Goal: Task Accomplishment & Management: Complete application form

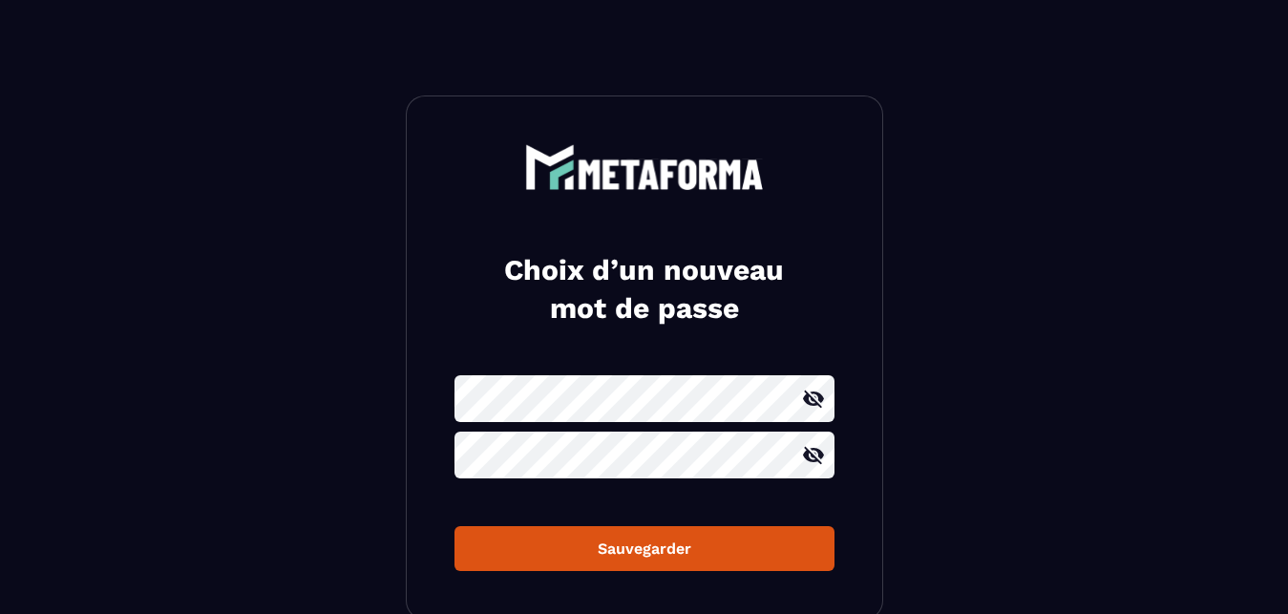
click at [815, 393] on icon at bounding box center [813, 399] width 21 height 17
click at [816, 448] on icon at bounding box center [813, 455] width 23 height 23
click at [658, 544] on div "Sauvegarder" at bounding box center [644, 549] width 349 height 18
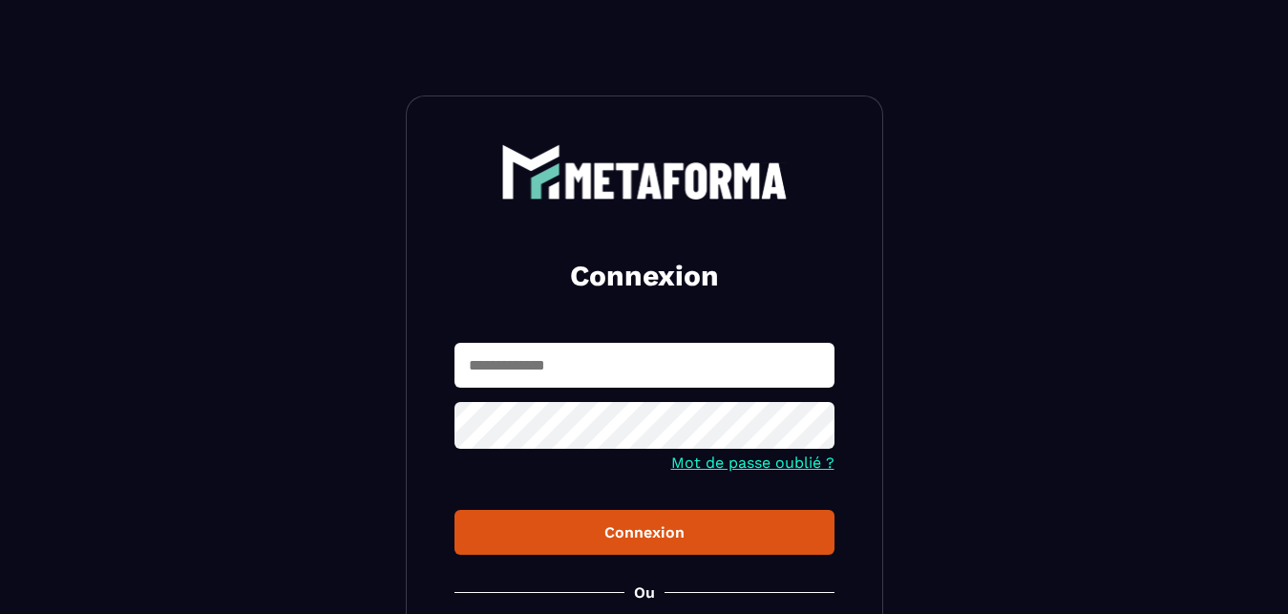
click at [632, 530] on div "Connexion" at bounding box center [644, 532] width 349 height 18
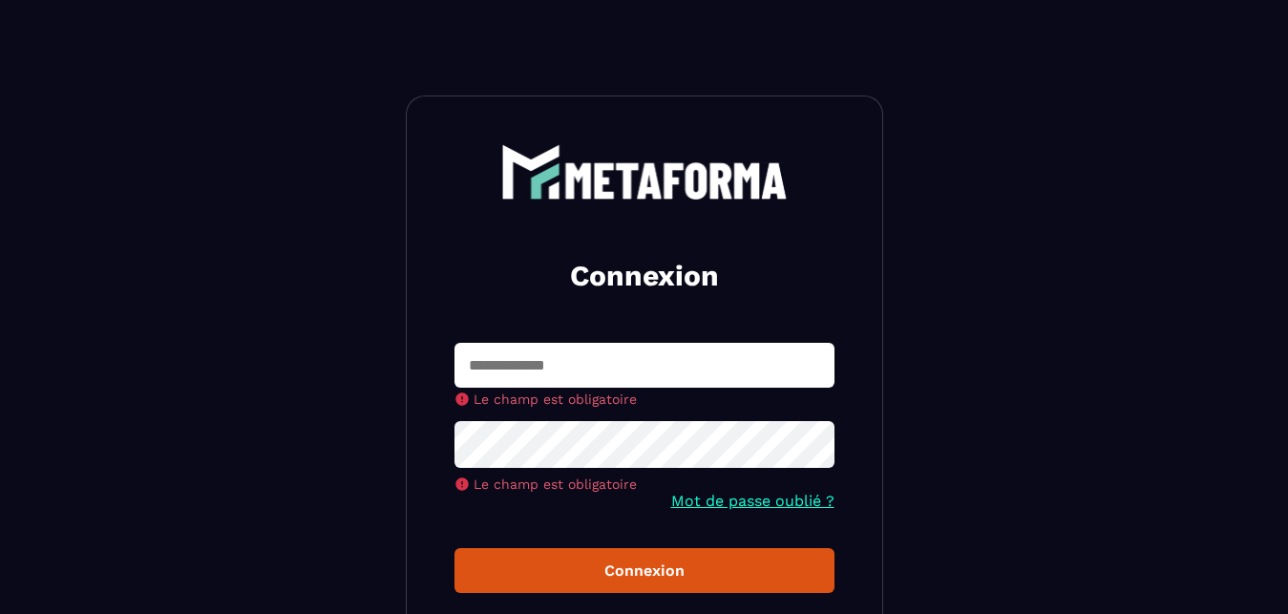
click at [604, 375] on input "text" at bounding box center [645, 365] width 380 height 45
type input "**********"
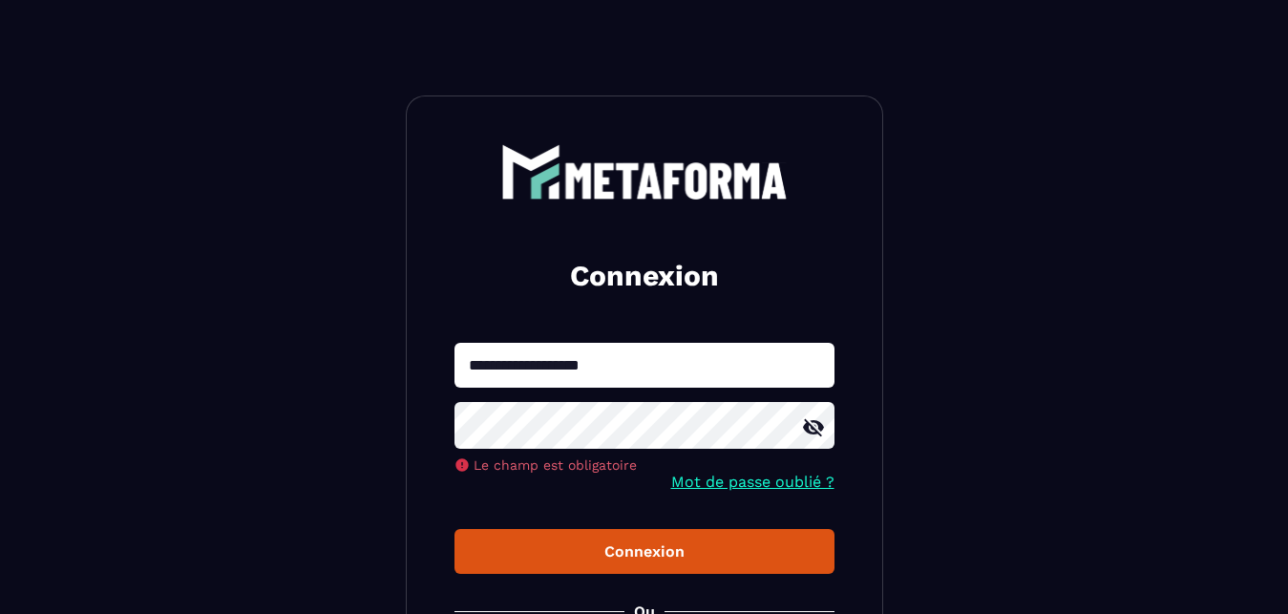
scroll to position [97, 0]
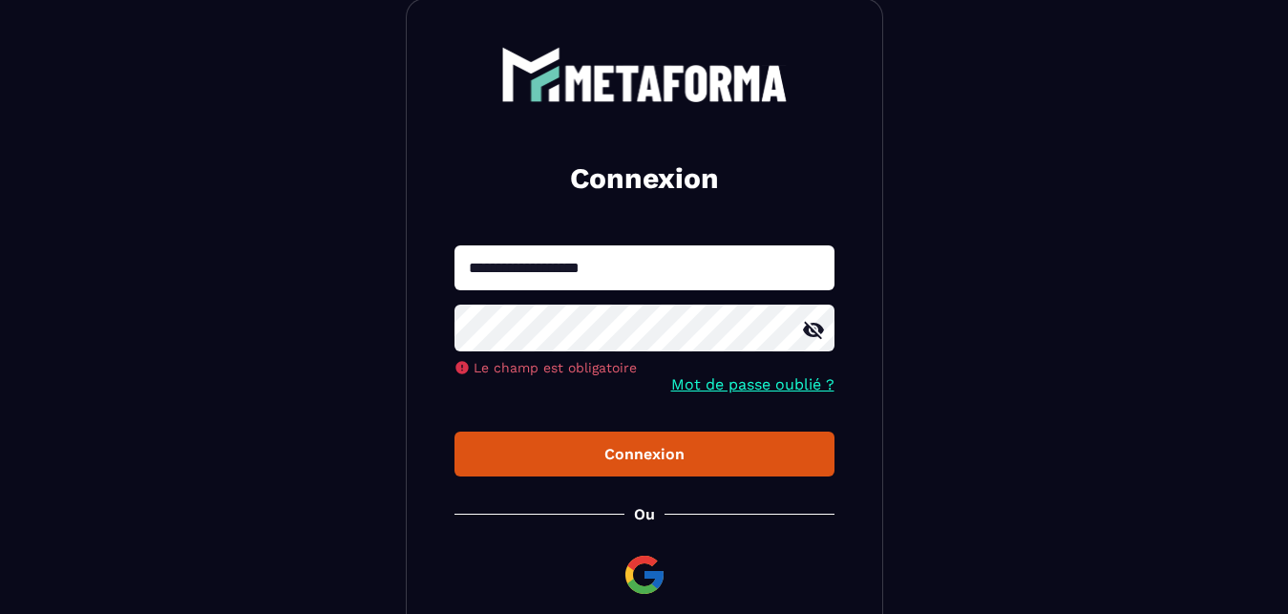
click at [811, 332] on icon at bounding box center [813, 330] width 23 height 23
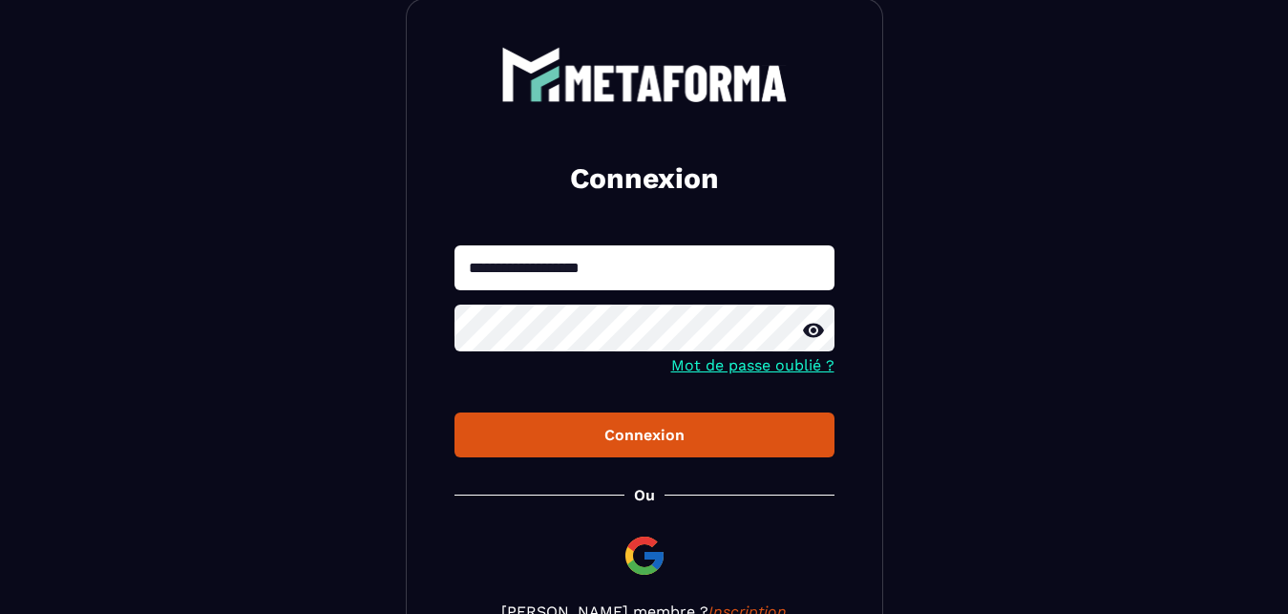
click at [666, 428] on div "Connexion" at bounding box center [644, 435] width 349 height 18
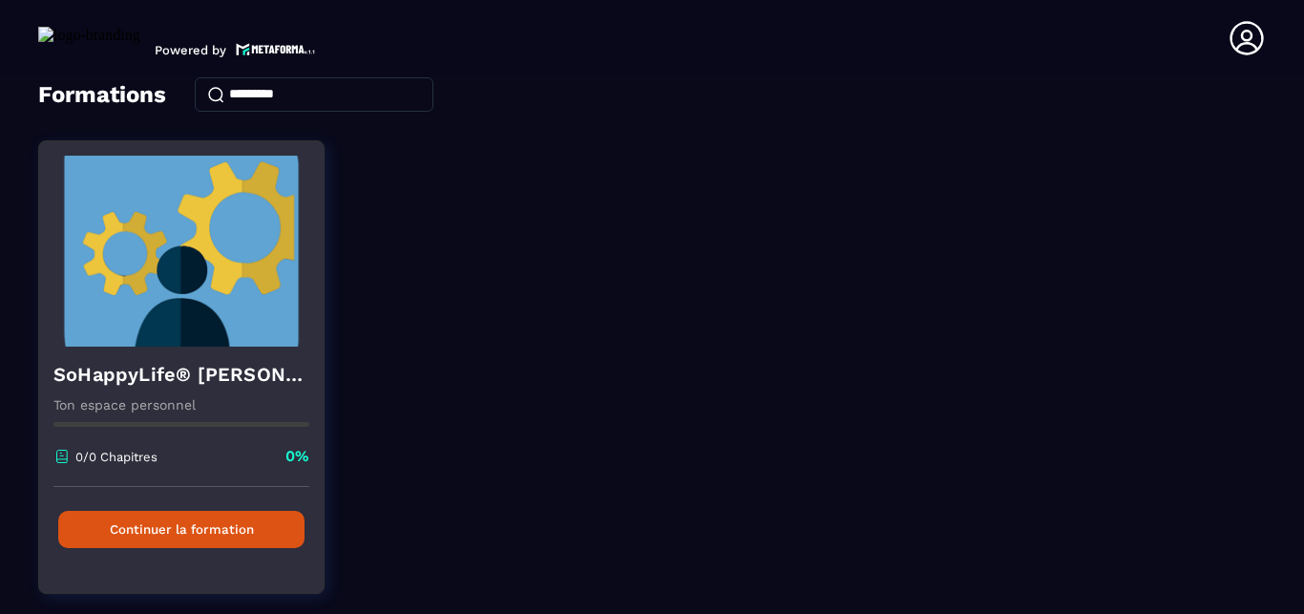
scroll to position [168, 0]
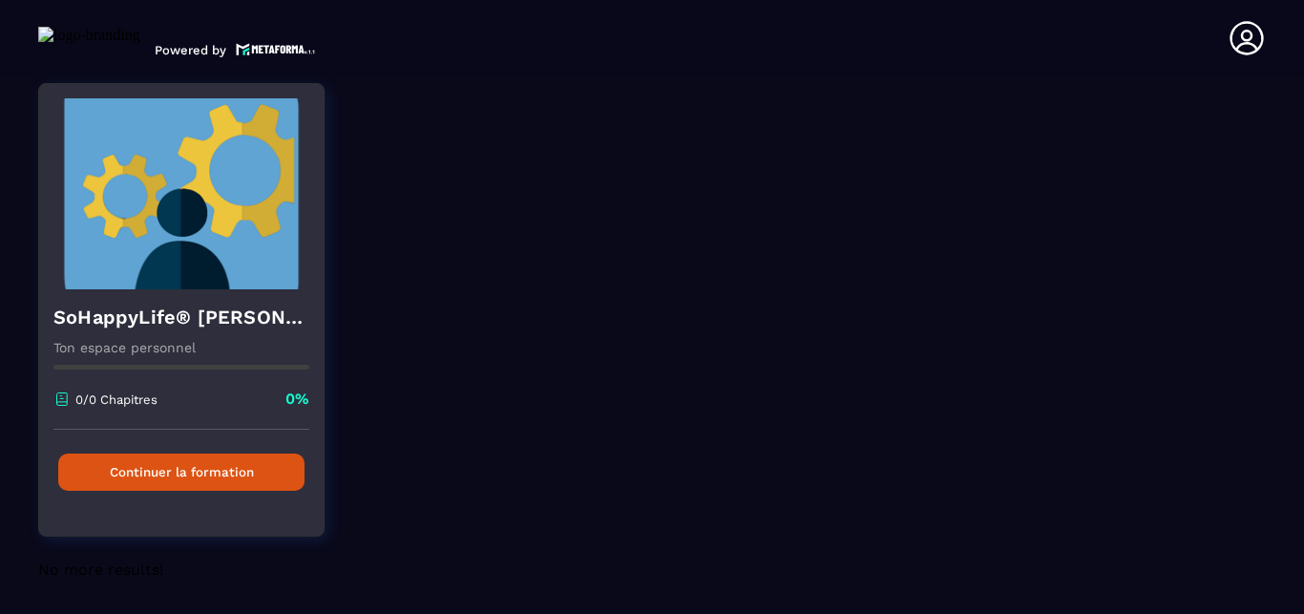
click at [196, 460] on button "Continuer la formation" at bounding box center [181, 472] width 246 height 37
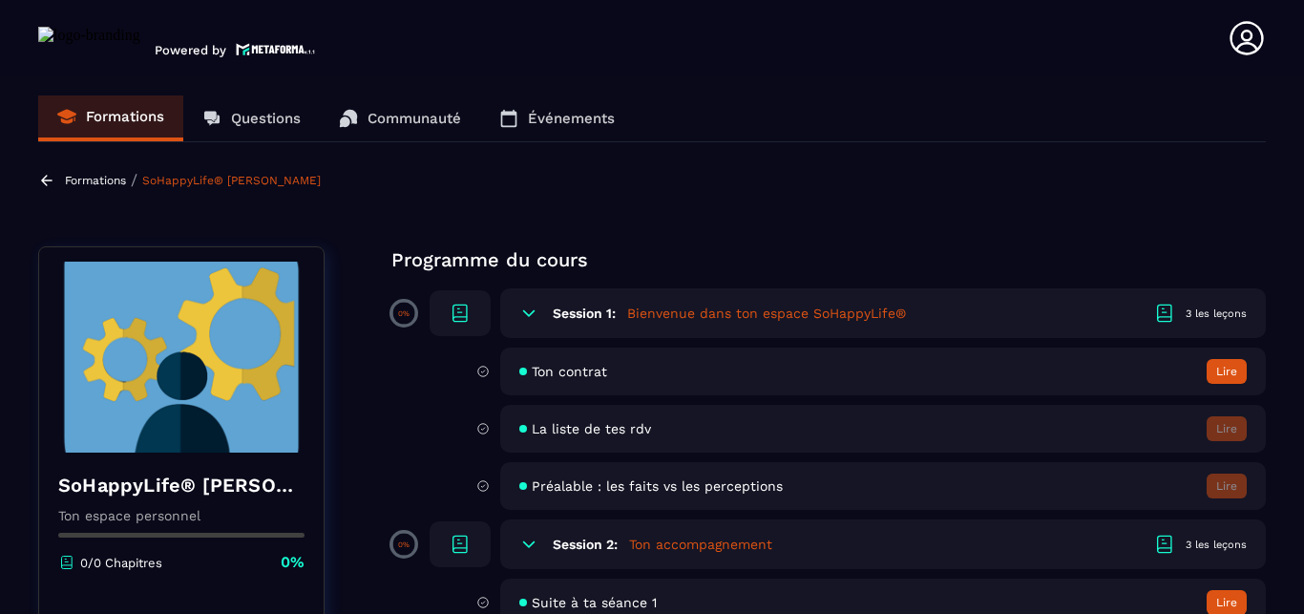
click at [1154, 311] on icon at bounding box center [1165, 313] width 23 height 23
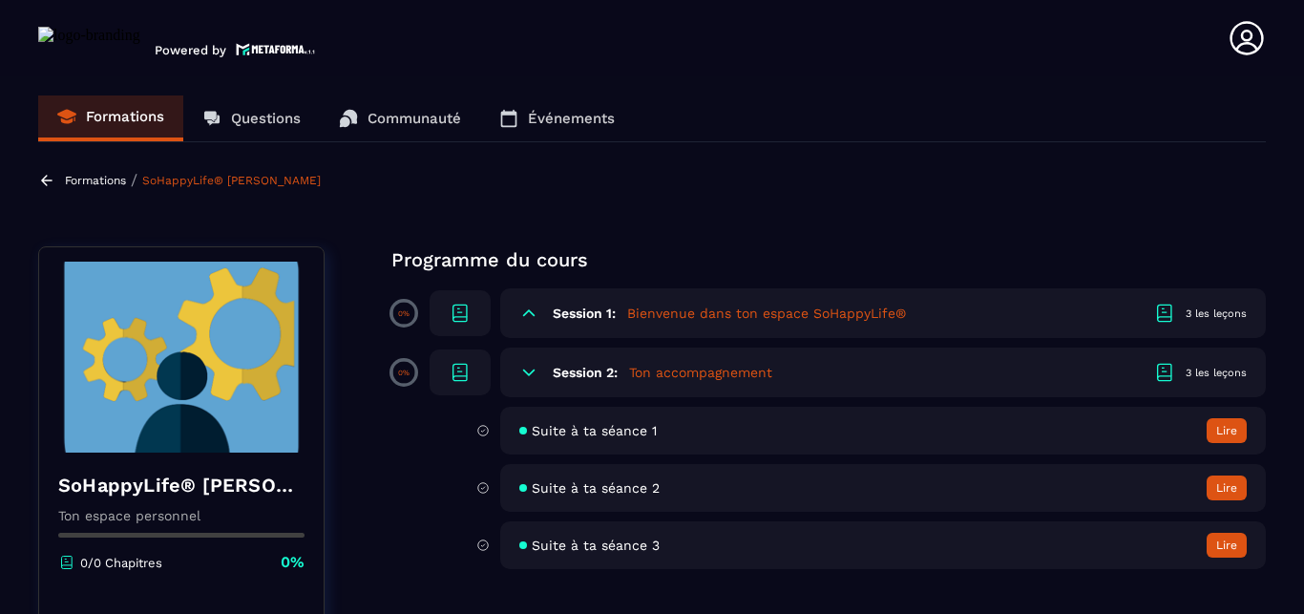
click at [850, 306] on h5 "Bienvenue dans ton espace SoHappyLife®" at bounding box center [766, 313] width 279 height 19
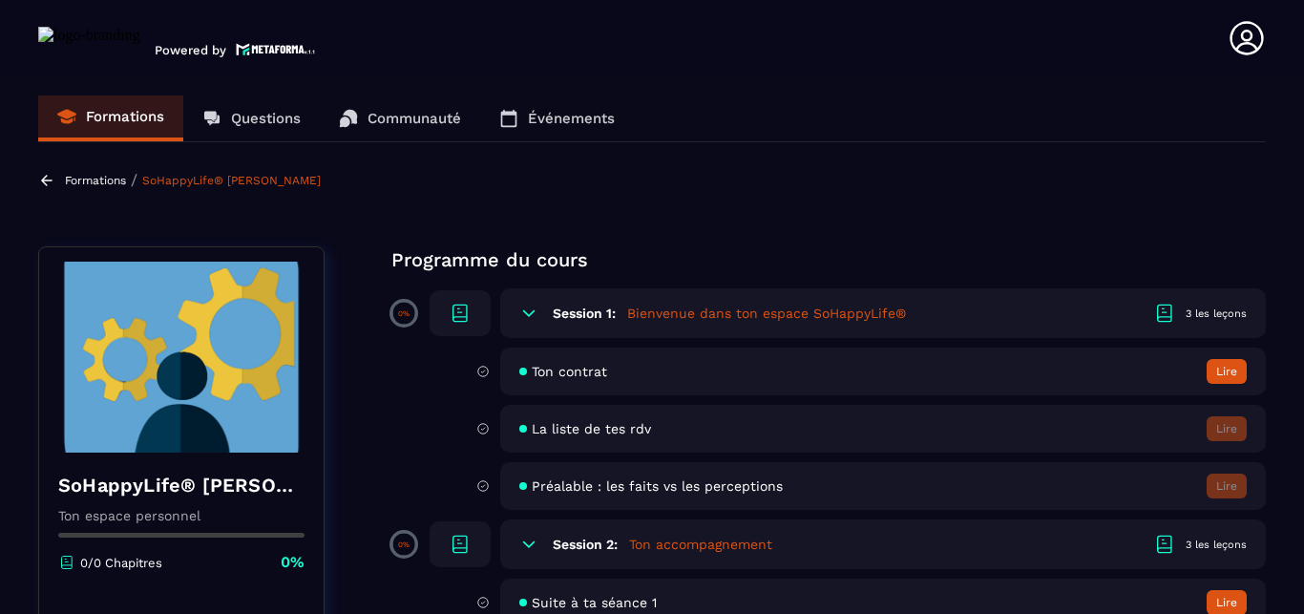
click at [603, 363] on div "Ton contrat Lire" at bounding box center [883, 372] width 766 height 48
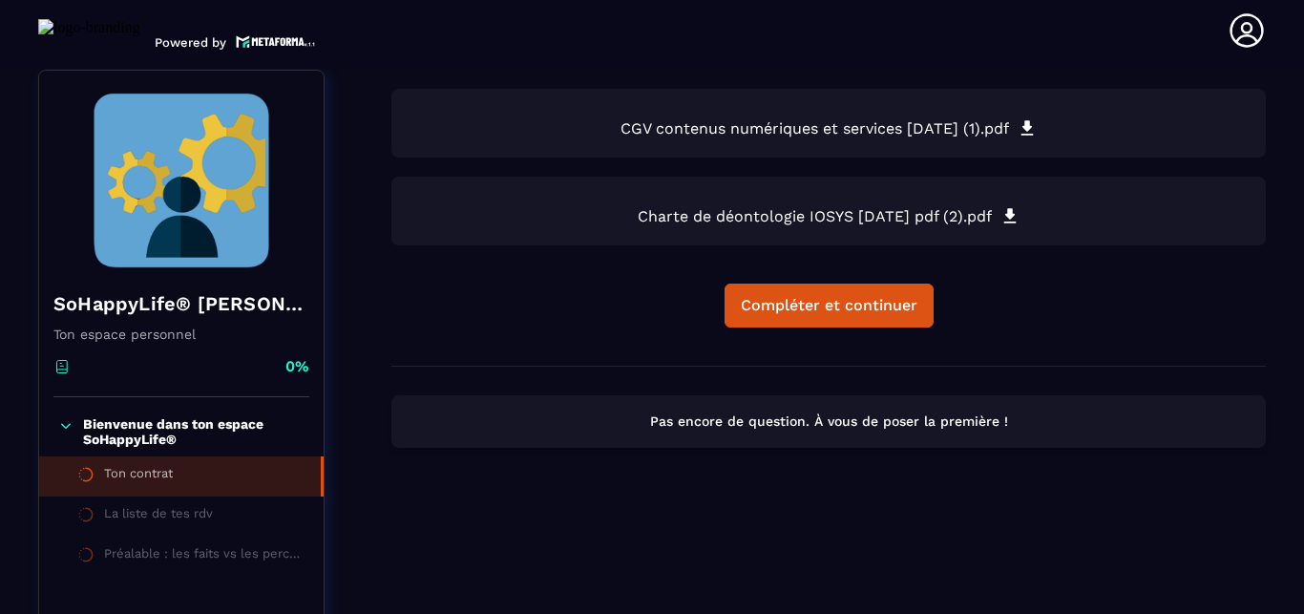
scroll to position [199, 0]
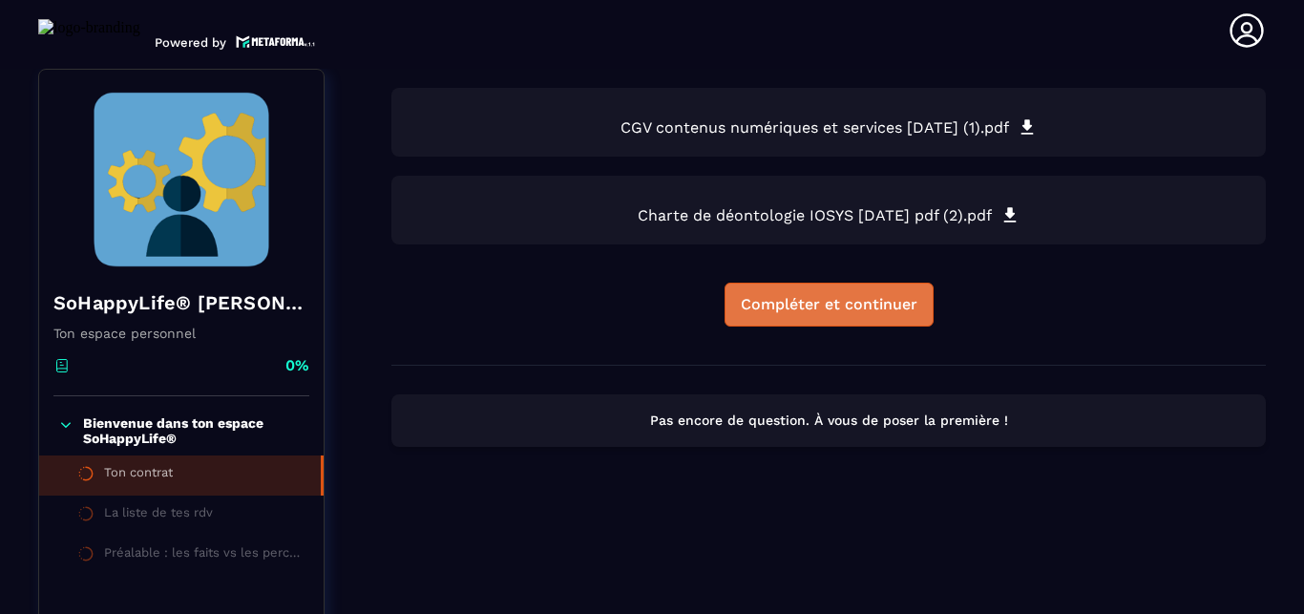
click at [807, 299] on div "Compléter et continuer" at bounding box center [829, 304] width 177 height 19
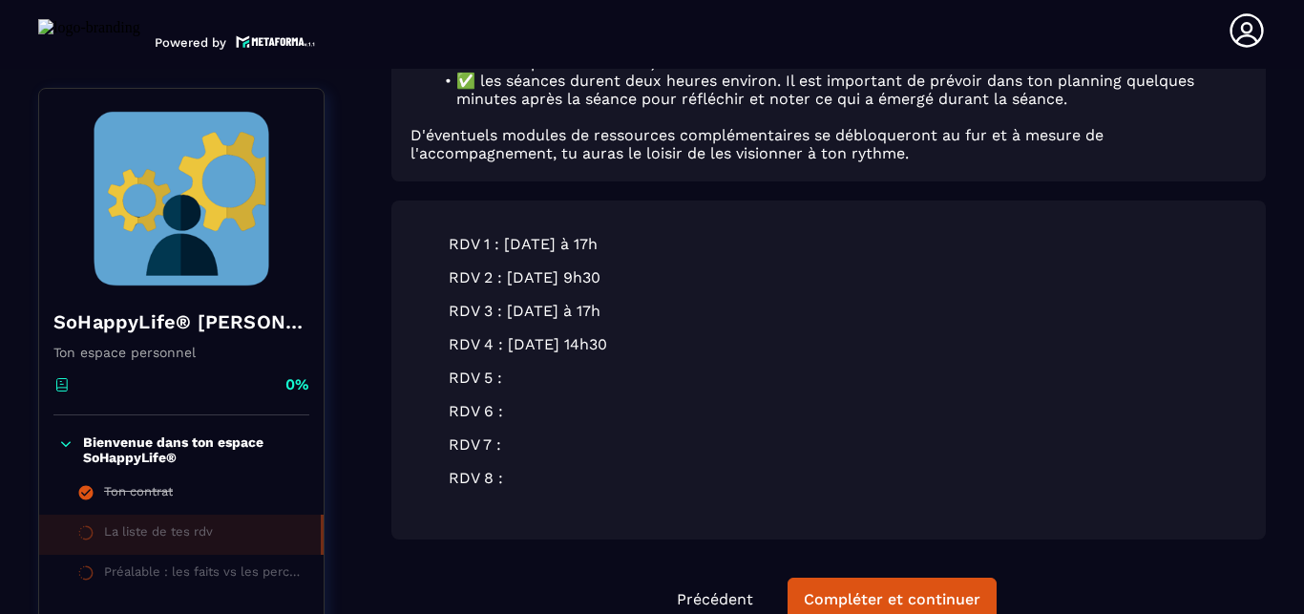
scroll to position [416, 0]
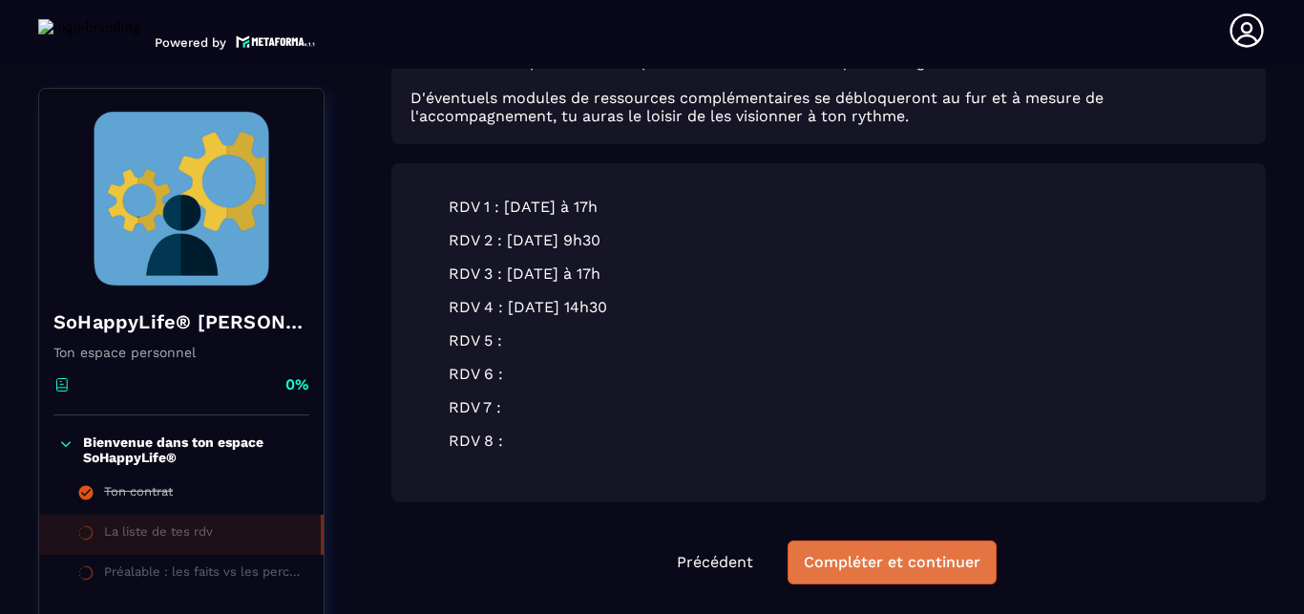
click at [899, 553] on div "Compléter et continuer" at bounding box center [892, 562] width 177 height 19
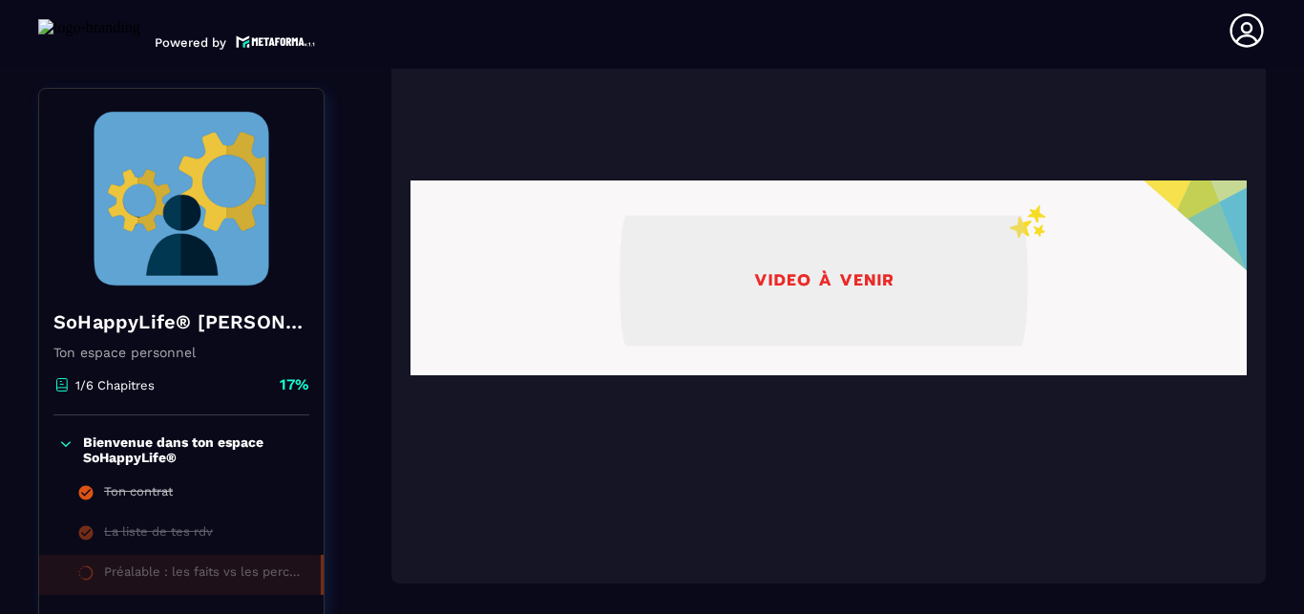
scroll to position [525, 0]
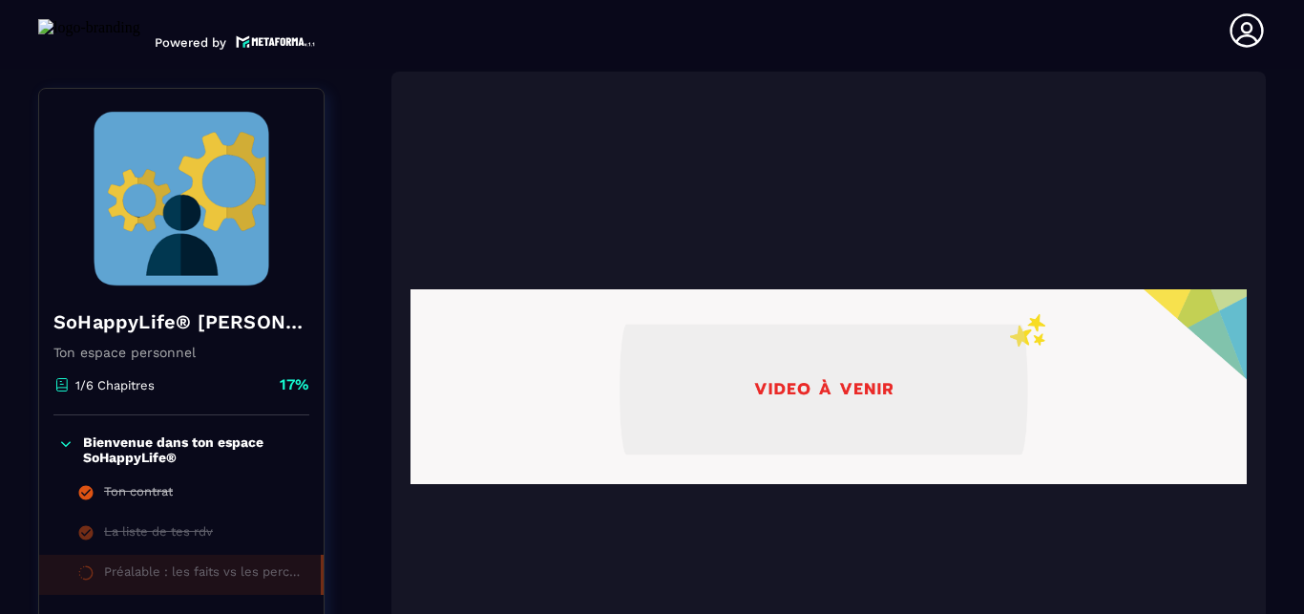
click at [857, 342] on img at bounding box center [829, 386] width 837 height 573
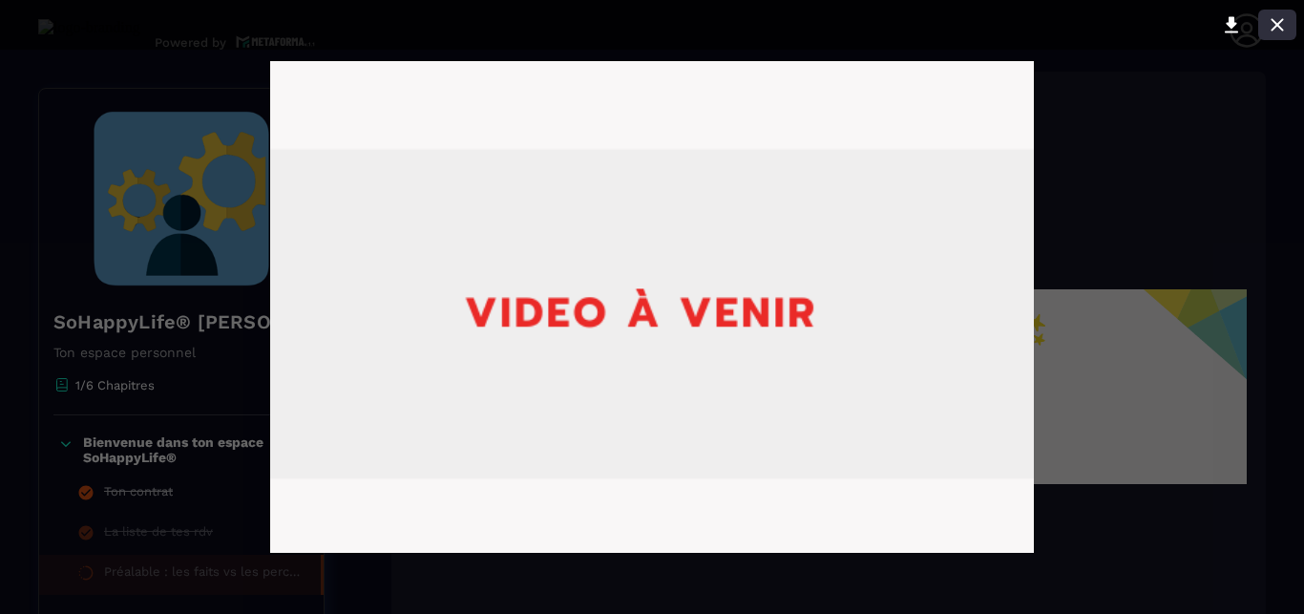
click at [1273, 25] on icon at bounding box center [1277, 24] width 23 height 23
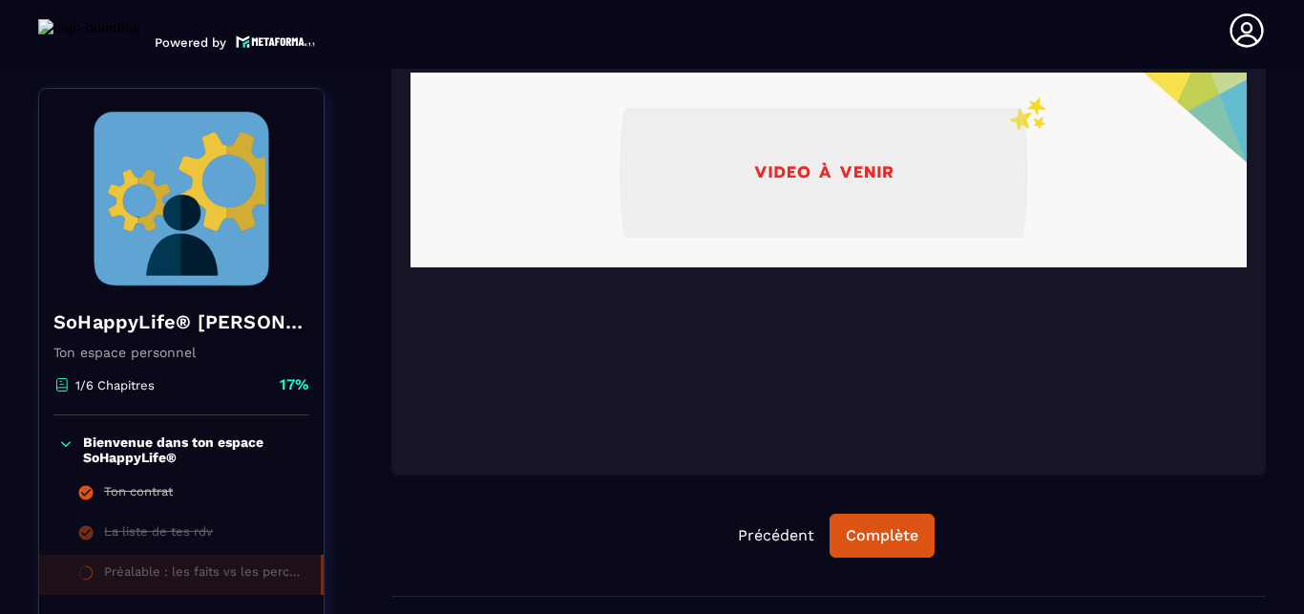
scroll to position [743, 0]
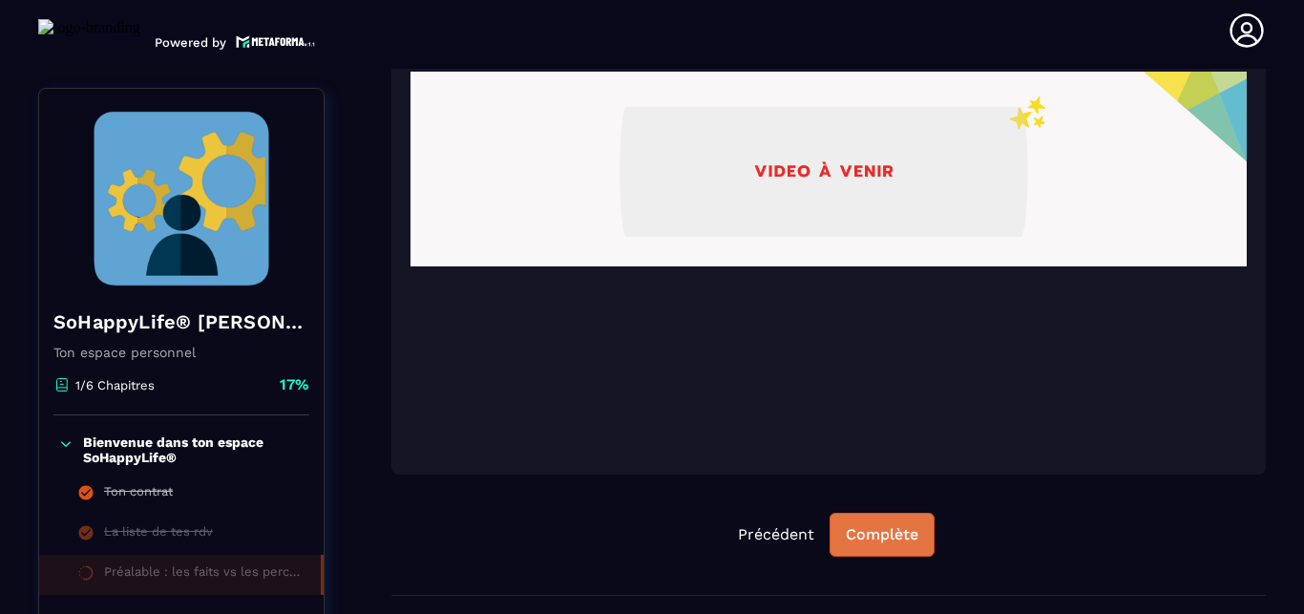
click at [888, 525] on div "Complète" at bounding box center [882, 534] width 73 height 19
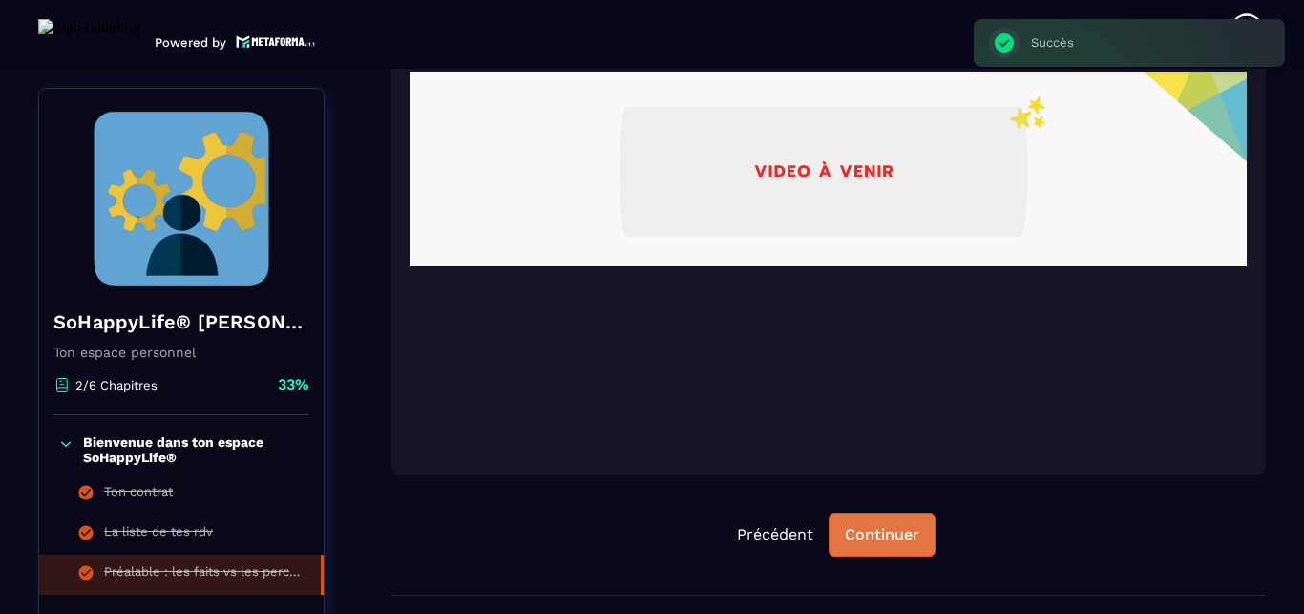
click at [887, 525] on div "Continuer" at bounding box center [882, 534] width 74 height 19
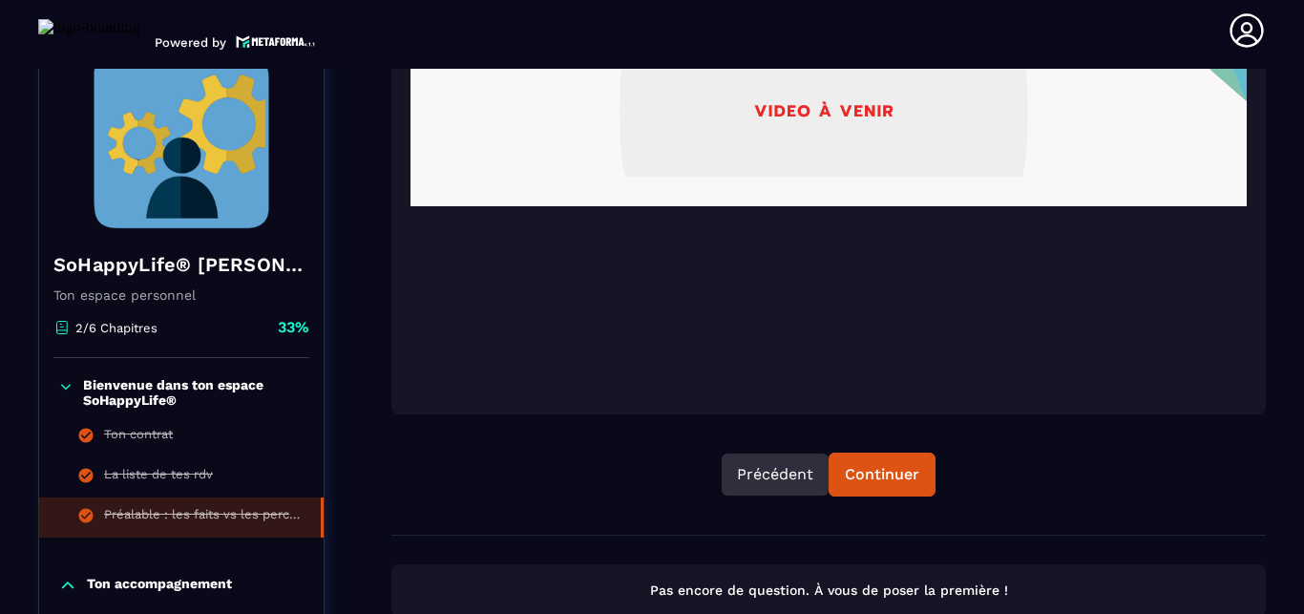
scroll to position [801, 0]
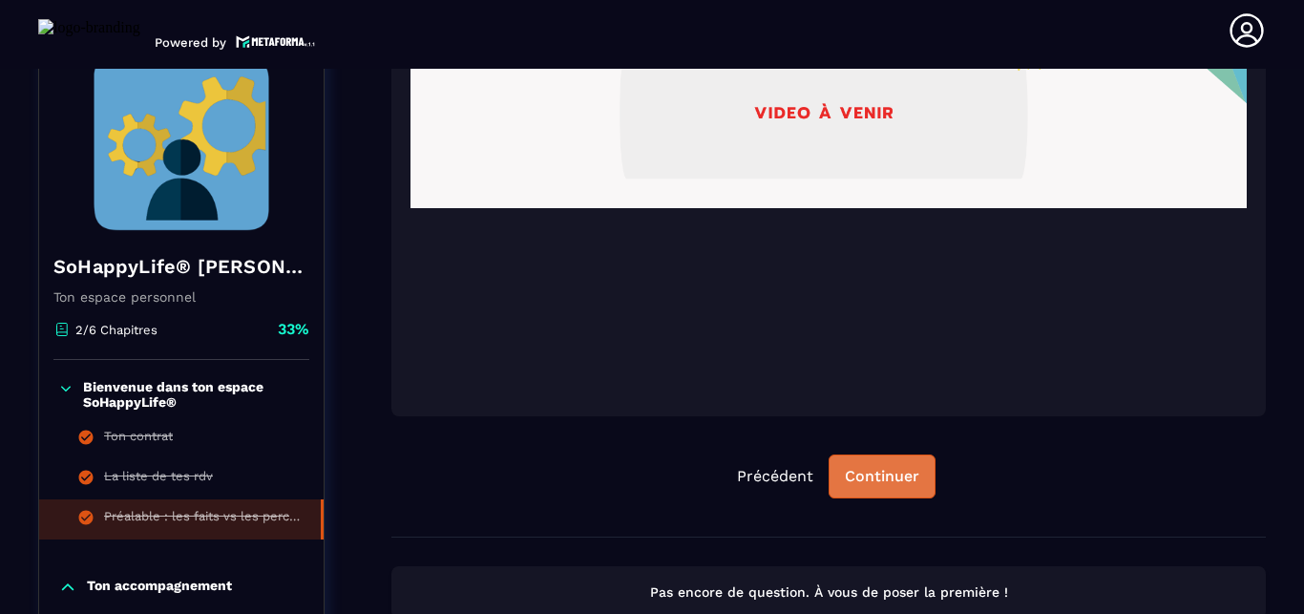
click at [875, 467] on div "Continuer" at bounding box center [882, 476] width 74 height 19
click at [810, 583] on p "Pas encore de question. À vous de poser la première !" at bounding box center [829, 592] width 840 height 18
click at [884, 467] on div "Continuer" at bounding box center [882, 476] width 74 height 19
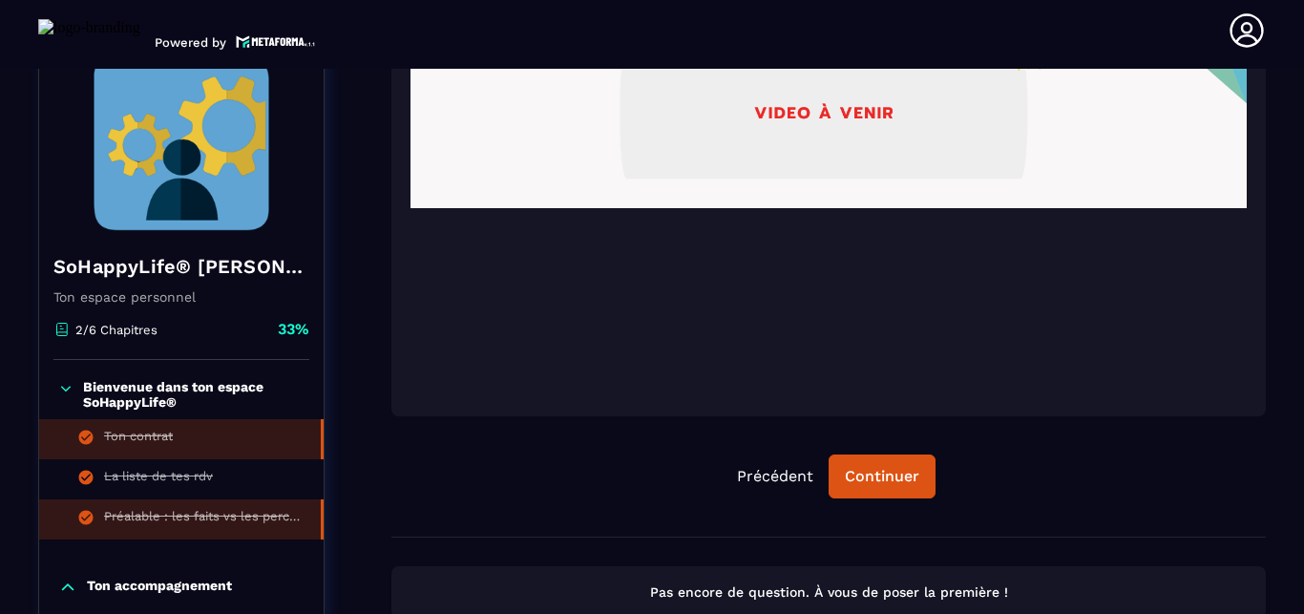
scroll to position [910, 0]
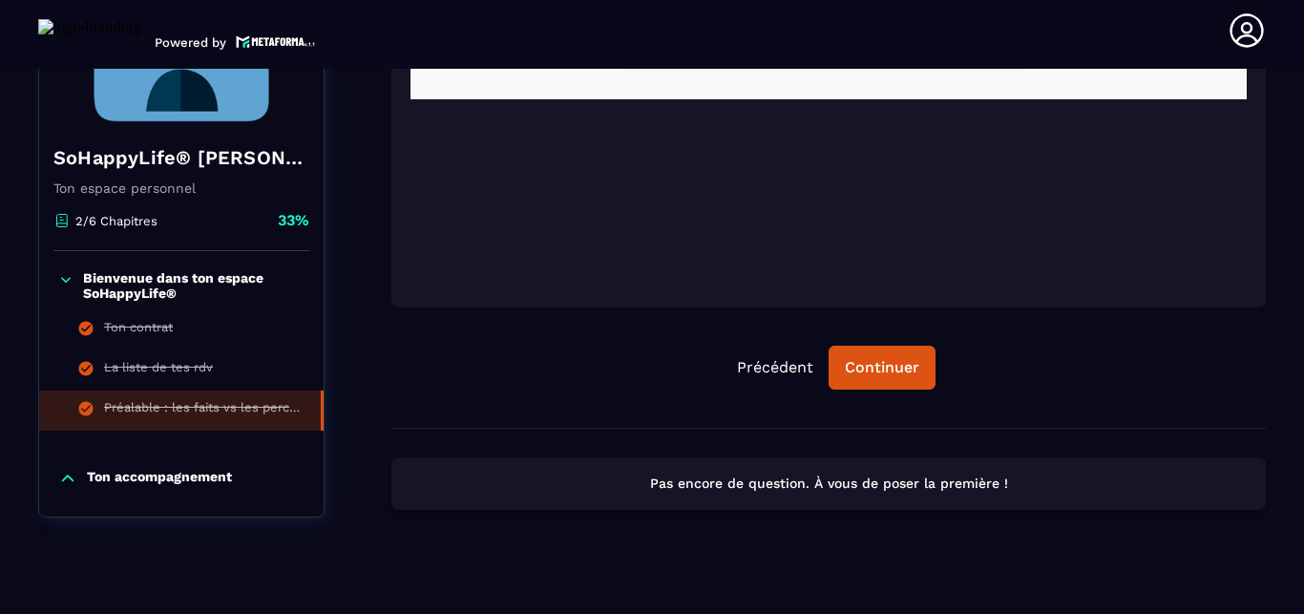
click at [173, 469] on p "Ton accompagnement" at bounding box center [159, 478] width 145 height 19
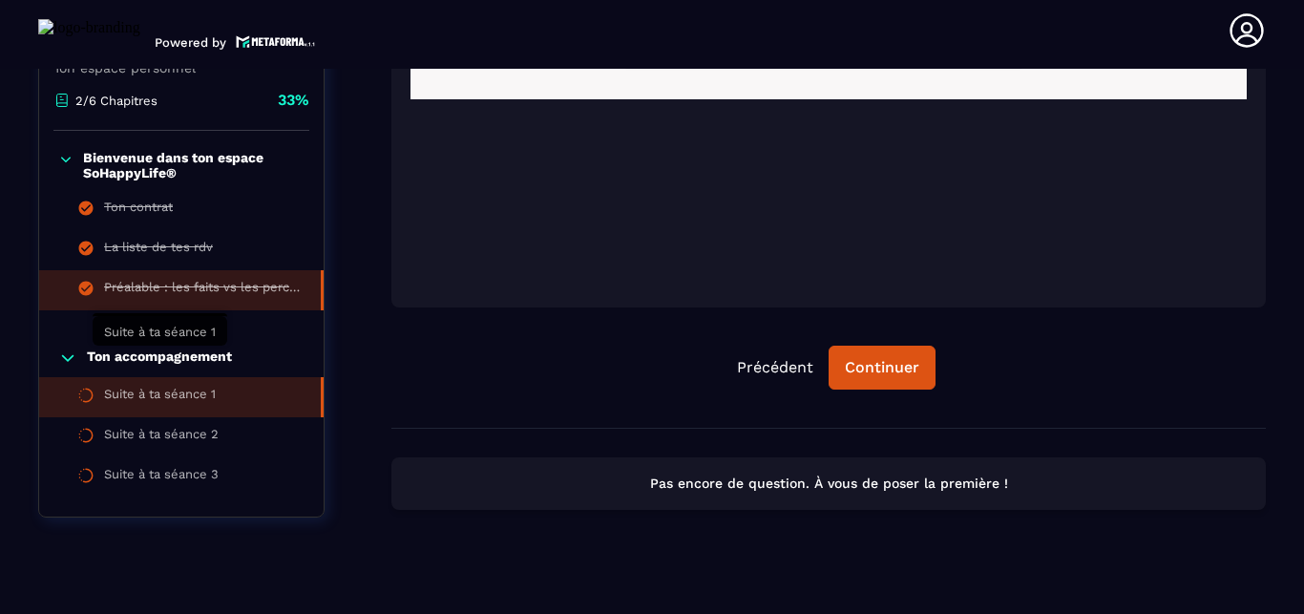
click at [156, 387] on div "Suite à ta séance 1" at bounding box center [160, 397] width 112 height 21
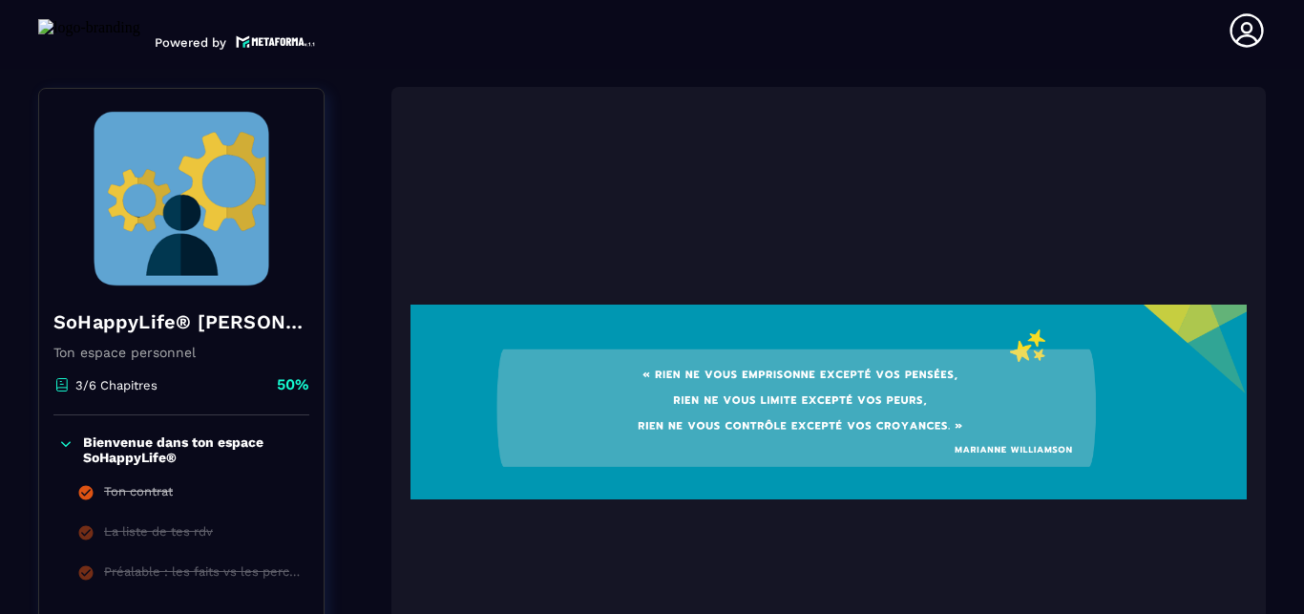
scroll to position [199, 0]
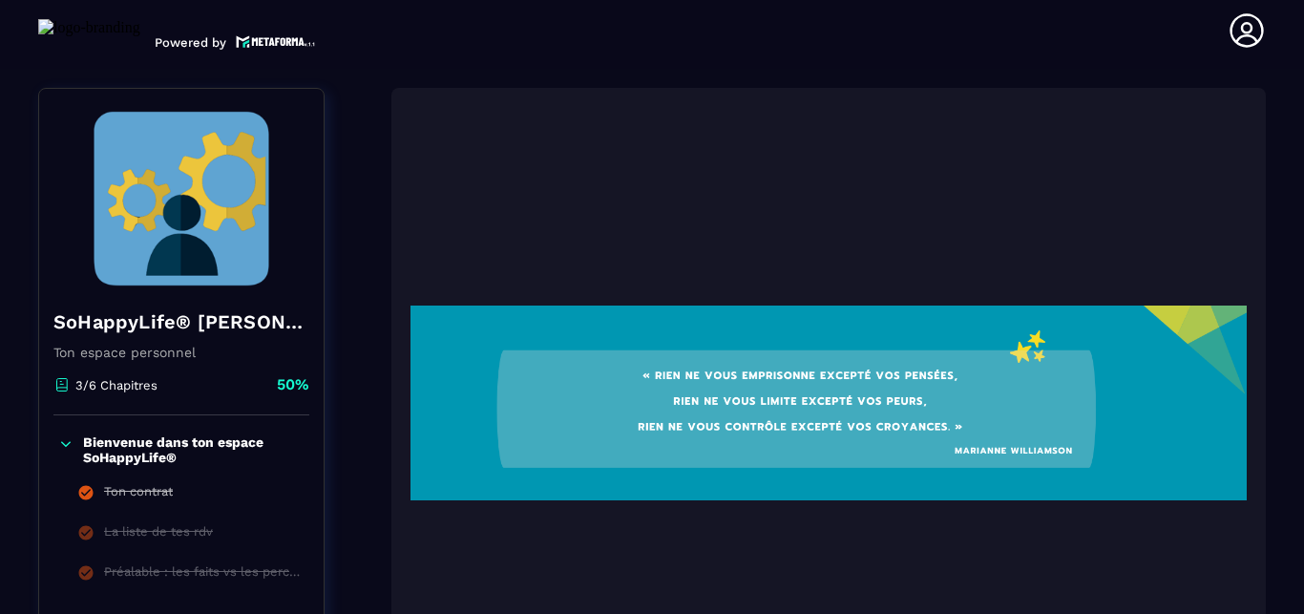
click at [836, 540] on img at bounding box center [829, 402] width 837 height 573
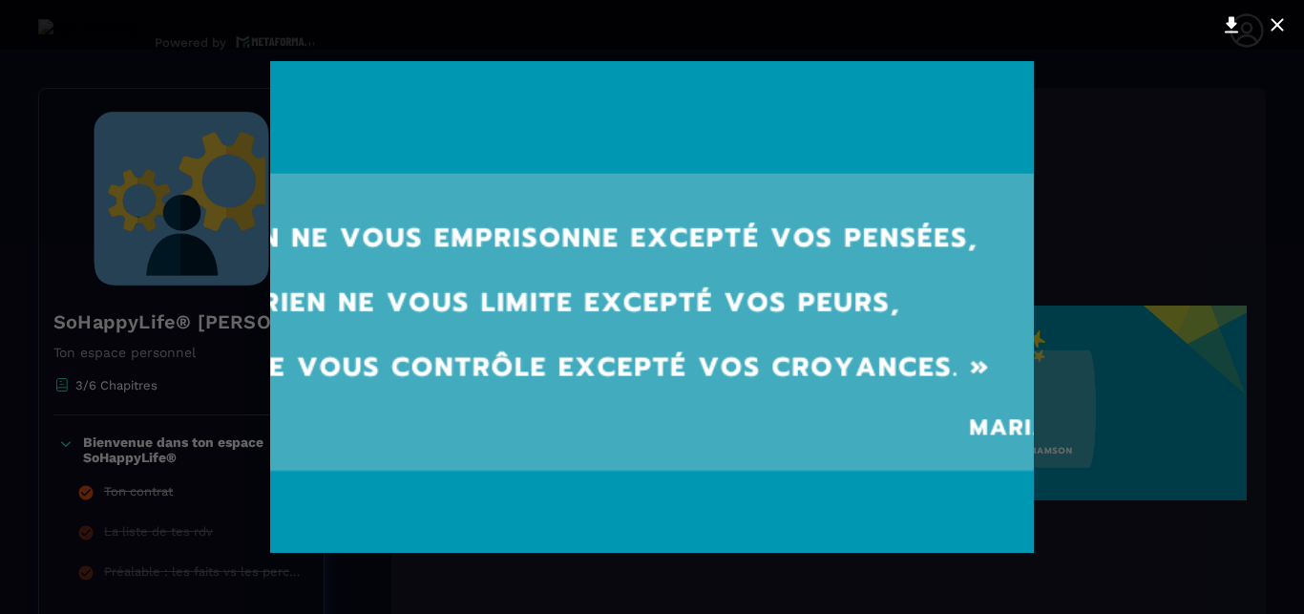
click at [1171, 430] on div at bounding box center [652, 307] width 1304 height 614
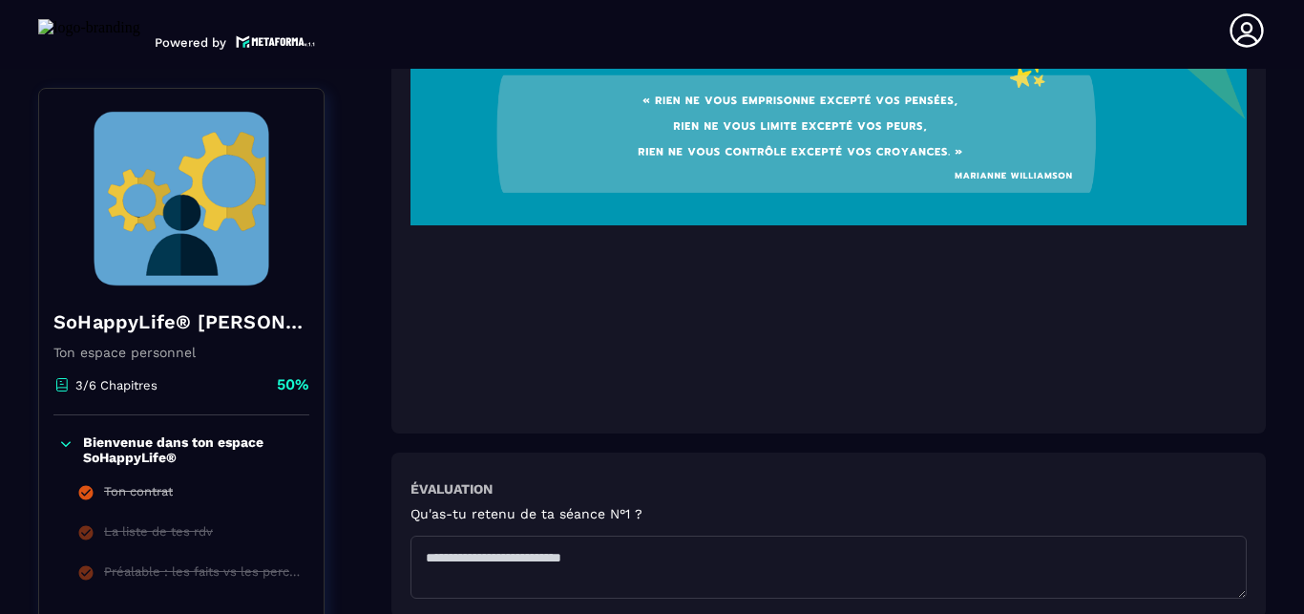
scroll to position [525, 0]
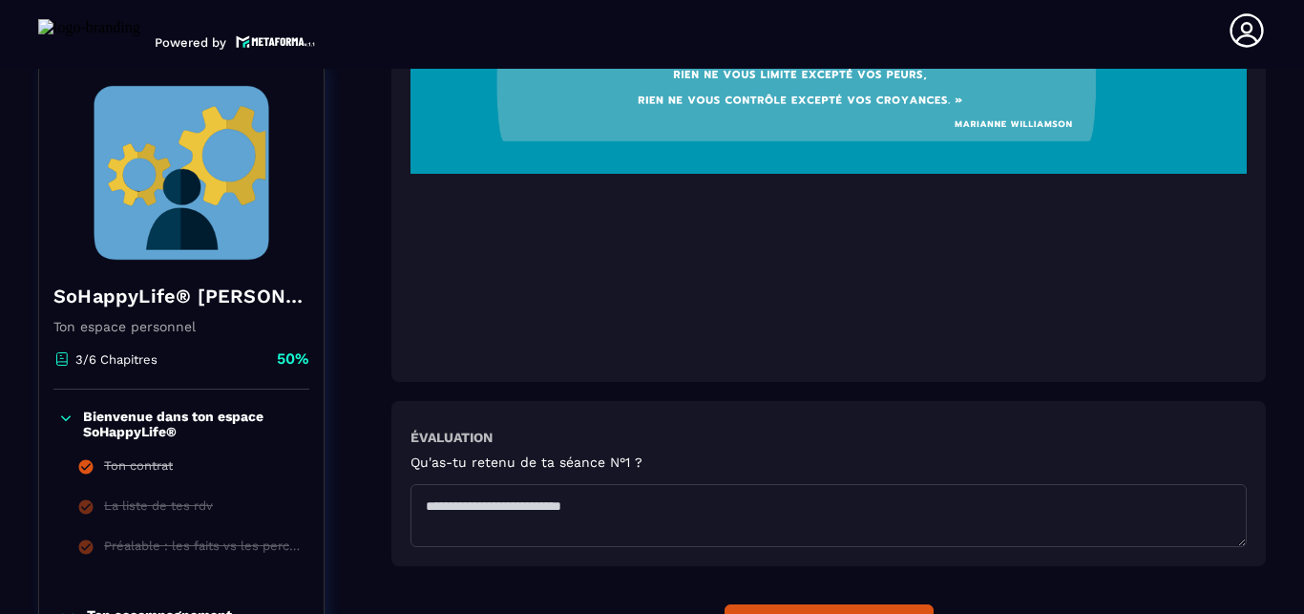
click at [916, 503] on textarea at bounding box center [829, 515] width 837 height 63
type textarea "*"
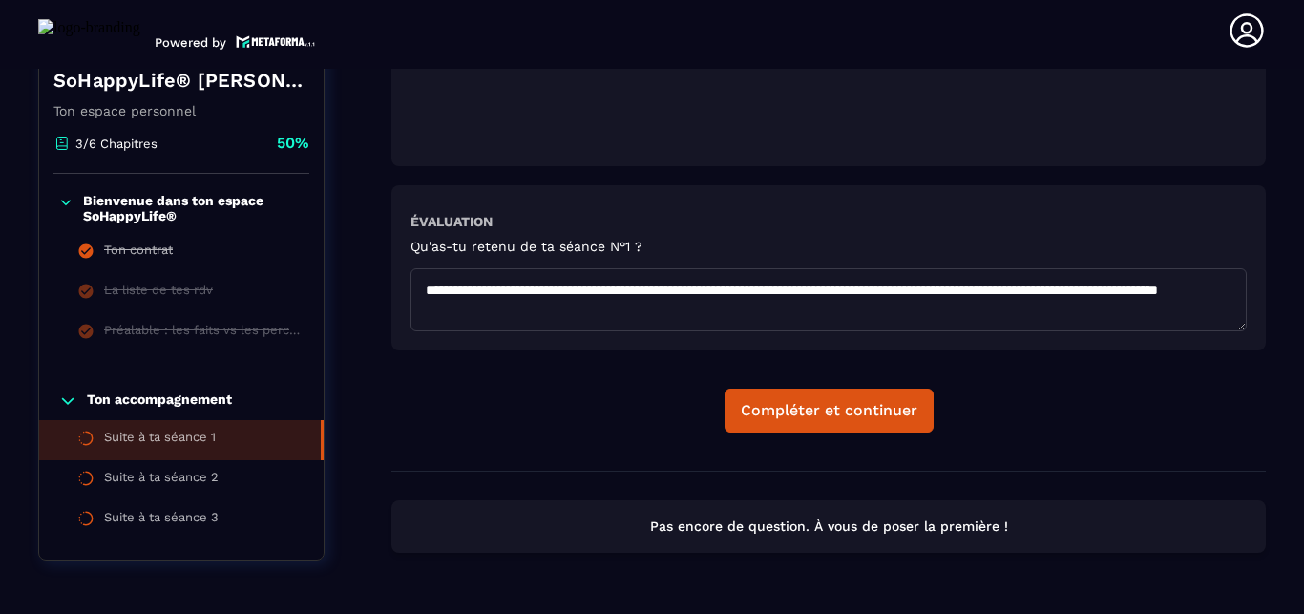
scroll to position [743, 0]
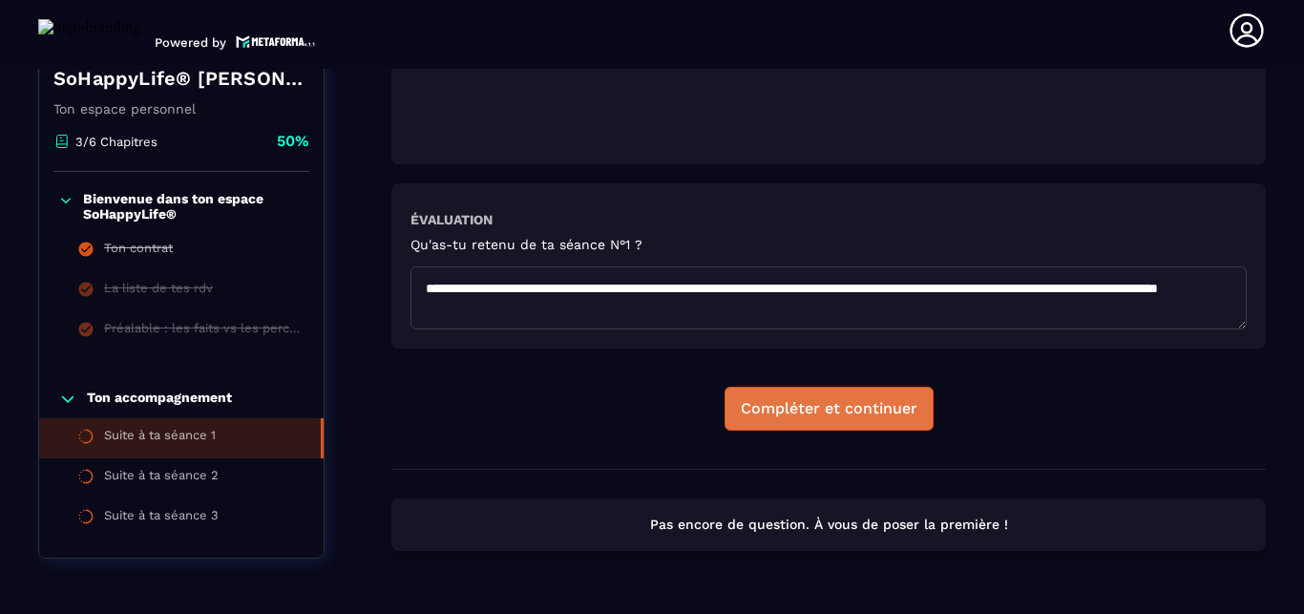
type textarea "**********"
click at [838, 411] on div "Compléter et continuer" at bounding box center [829, 408] width 177 height 19
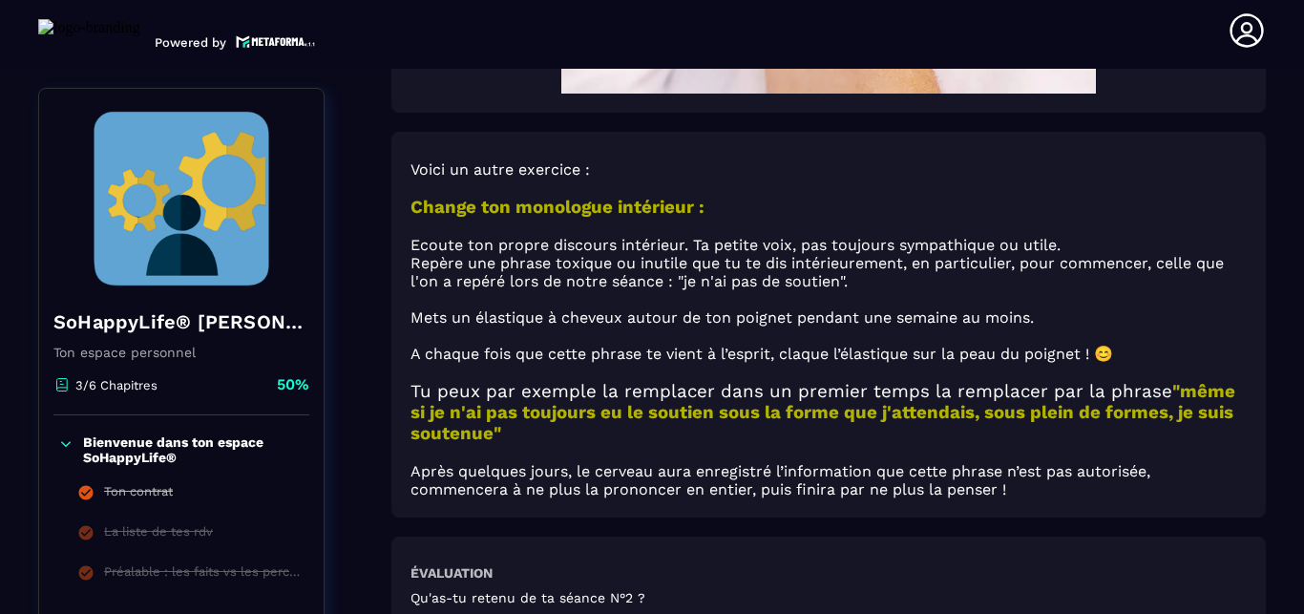
scroll to position [1089, 0]
